Goal: Information Seeking & Learning: Understand process/instructions

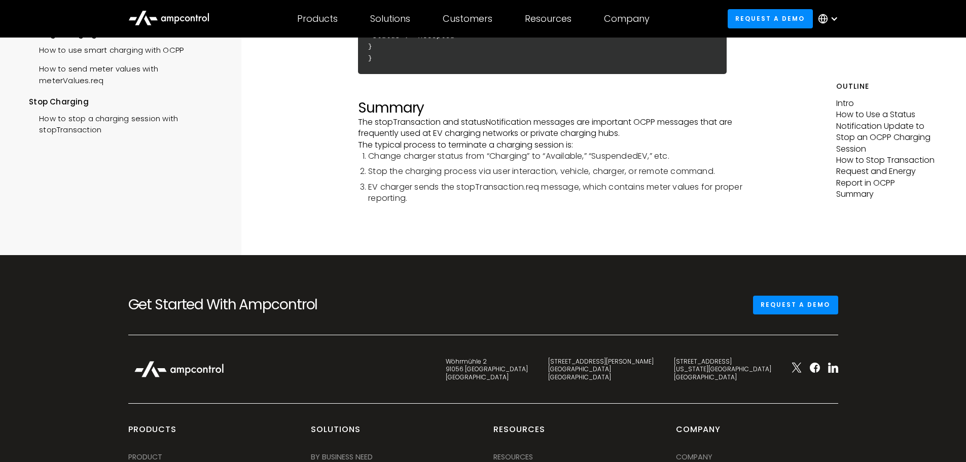
scroll to position [2688, 0]
